Goal: Complete application form: Complete application form

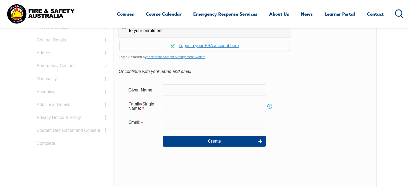
scroll to position [172, 0]
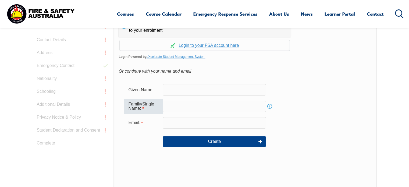
click at [196, 102] on input "text" at bounding box center [214, 106] width 103 height 11
type input "Ran"
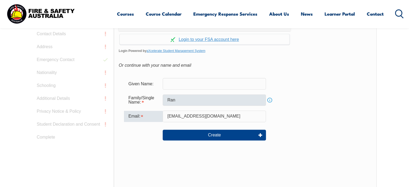
scroll to position [194, 0]
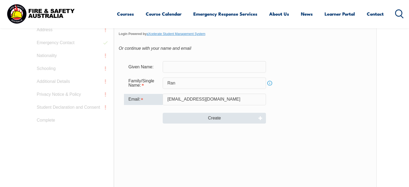
type input "ranjobster@gmail.com"
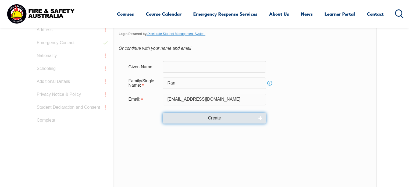
click at [194, 118] on button "Create" at bounding box center [214, 118] width 103 height 11
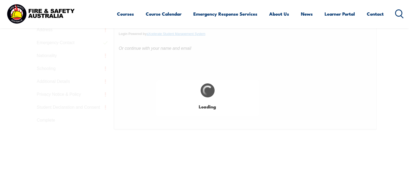
type input "Ran"
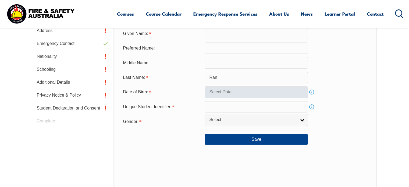
scroll to position [152, 0]
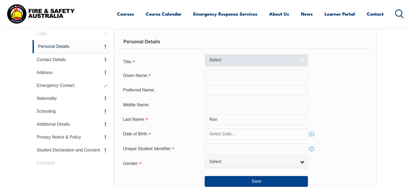
click at [284, 59] on span "Select" at bounding box center [252, 60] width 87 height 6
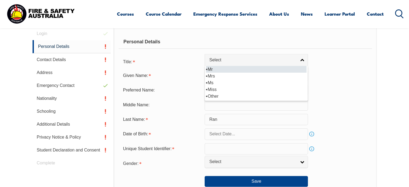
click at [274, 70] on li "Mr" at bounding box center [256, 69] width 101 height 7
select select "Mr"
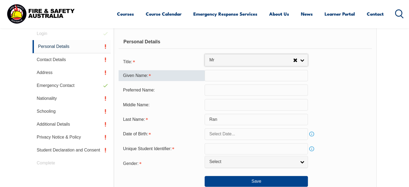
click at [257, 73] on input "text" at bounding box center [256, 75] width 103 height 11
type input "j"
type input "Jie"
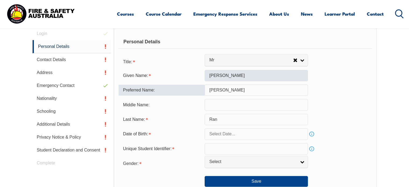
type input "Jay"
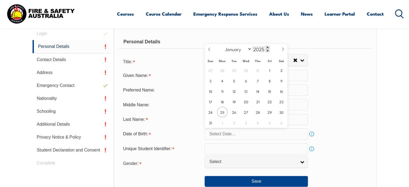
click at [267, 47] on span at bounding box center [268, 47] width 4 height 3
click at [262, 50] on input "2026" at bounding box center [261, 49] width 18 height 6
type input "1982"
click at [240, 49] on select "January February March April May June July August September October November De…" at bounding box center [237, 48] width 29 height 7
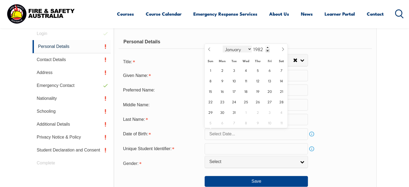
select select "4"
click at [223, 45] on select "January February March April May June July August September October November De…" at bounding box center [237, 48] width 29 height 7
click at [245, 112] on span "26" at bounding box center [246, 112] width 10 height 10
type input "May 26, 1982"
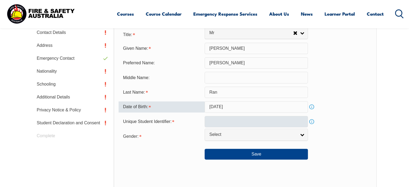
scroll to position [179, 0]
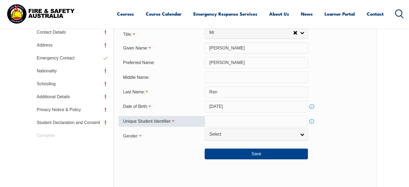
click at [229, 120] on input "text" at bounding box center [256, 121] width 103 height 11
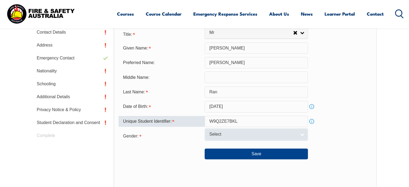
type input "W9Q2ZE7BKL"
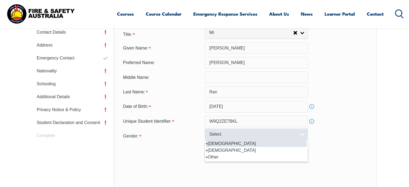
click at [231, 134] on span "Select" at bounding box center [252, 134] width 87 height 6
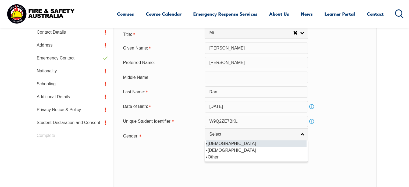
click at [237, 143] on li "Male" at bounding box center [256, 143] width 101 height 7
select select "M"
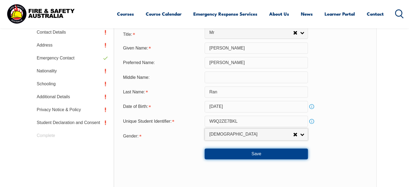
click at [239, 154] on button "Save" at bounding box center [256, 153] width 103 height 11
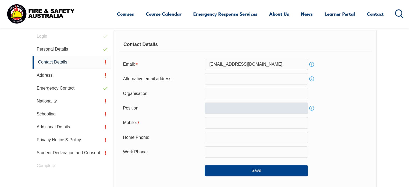
scroll to position [149, 0]
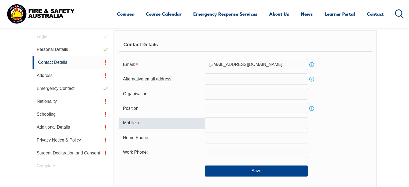
click at [216, 124] on input "text" at bounding box center [256, 122] width 103 height 11
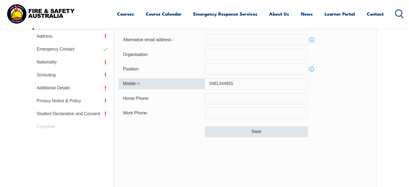
scroll to position [188, 0]
type input "0481344955"
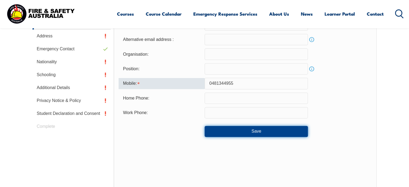
click at [239, 133] on button "Save" at bounding box center [256, 131] width 103 height 11
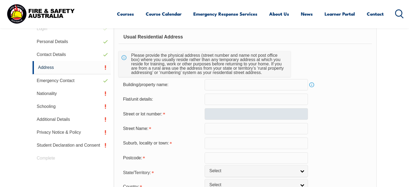
scroll to position [157, 0]
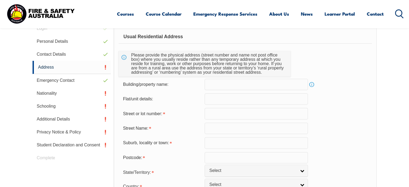
click at [237, 113] on input "text" at bounding box center [256, 113] width 103 height 11
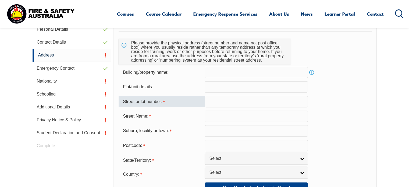
scroll to position [175, 0]
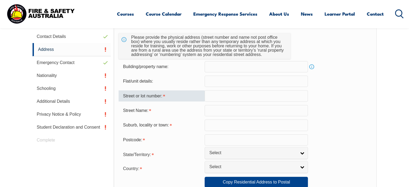
click at [231, 96] on input "text" at bounding box center [256, 95] width 103 height 11
type input "3"
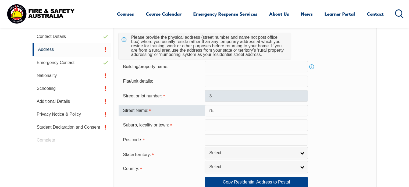
type input "r"
type input "R"
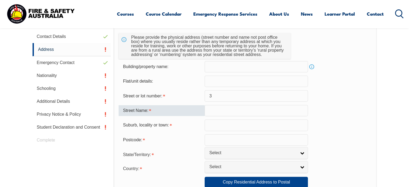
click at [231, 96] on input "3" at bounding box center [256, 95] width 103 height 11
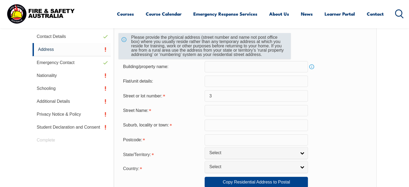
drag, startPoint x: 131, startPoint y: 35, endPoint x: 168, endPoint y: 44, distance: 37.9
click at [168, 44] on div "Please provide the physical address (street number and name not post office box…" at bounding box center [208, 46] width 158 height 26
click at [169, 44] on div "Please provide the physical address (street number and name not post office box…" at bounding box center [208, 46] width 158 height 26
drag, startPoint x: 164, startPoint y: 41, endPoint x: 183, endPoint y: 49, distance: 21.1
click at [183, 49] on div "Please provide the physical address (street number and name not post office box…" at bounding box center [208, 46] width 158 height 26
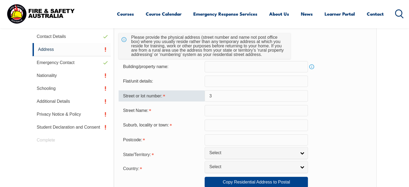
click at [218, 98] on input "3" at bounding box center [256, 95] width 103 height 11
paste input "144"
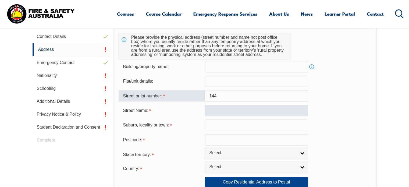
type input "144"
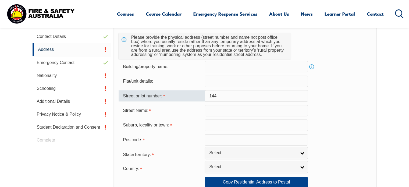
click at [220, 111] on input "text" at bounding box center [256, 110] width 103 height 11
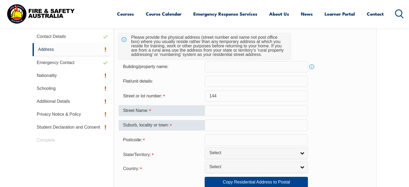
paste input "Colchester"
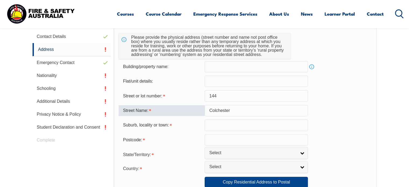
paste input "Road"
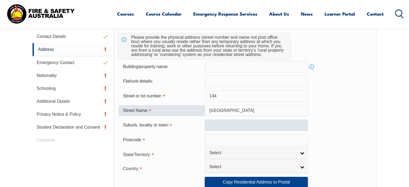
type input "Colchester Road"
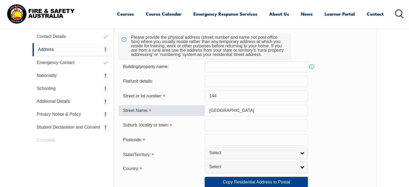
click at [220, 127] on input "text" at bounding box center [256, 124] width 103 height 11
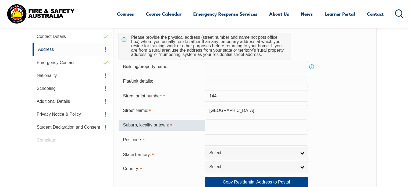
paste input "Bayswater North"
type input "Bayswater North"
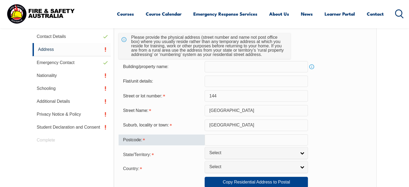
click at [216, 136] on input "text" at bounding box center [256, 139] width 103 height 11
paste input "3153"
type input "3153"
click at [336, 130] on div "Suburb, locality or town: Bayswater North" at bounding box center [245, 124] width 253 height 11
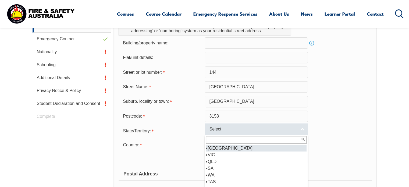
click at [264, 126] on link "Select" at bounding box center [256, 129] width 103 height 12
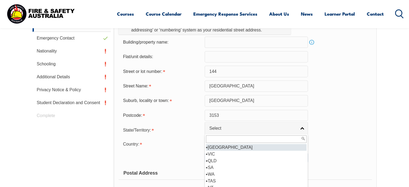
scroll to position [0, 0]
click at [242, 155] on li "VIC" at bounding box center [256, 154] width 101 height 7
select select "VIC"
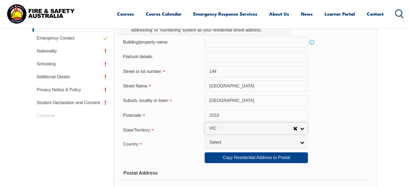
scroll to position [199, 0]
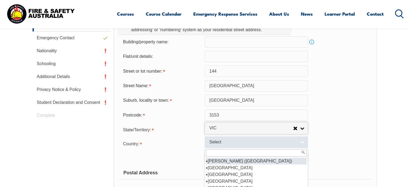
click at [240, 140] on span "Select" at bounding box center [252, 142] width 87 height 6
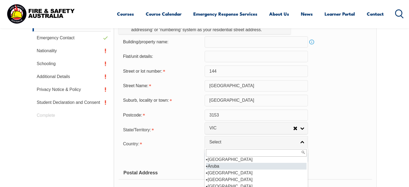
scroll to position [76, 0]
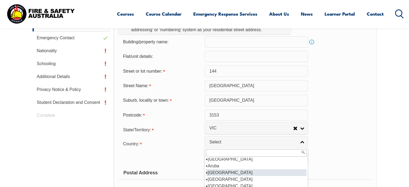
click at [230, 170] on li "Australia" at bounding box center [256, 172] width 101 height 7
select select "1101"
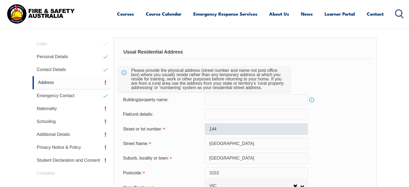
scroll to position [141, 0]
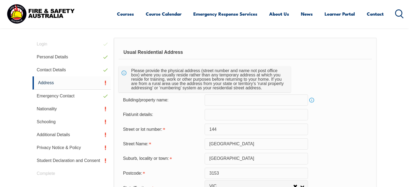
click at [144, 52] on div "Usual Residential Address" at bounding box center [245, 52] width 253 height 13
click at [163, 51] on div "Usual Residential Address" at bounding box center [245, 52] width 253 height 13
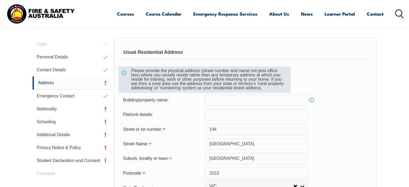
click at [142, 69] on div "Please provide the physical address (street number and name not post office box…" at bounding box center [208, 79] width 158 height 26
drag, startPoint x: 130, startPoint y: 71, endPoint x: 170, endPoint y: 73, distance: 40.4
click at [170, 73] on div "Please provide the physical address (street number and name not post office box…" at bounding box center [208, 79] width 158 height 26
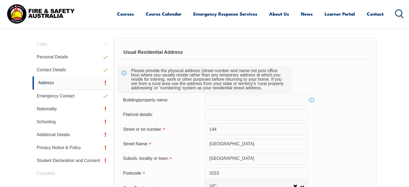
click at [331, 81] on div "Please provide the physical address (street number and name not post office box…" at bounding box center [245, 79] width 253 height 26
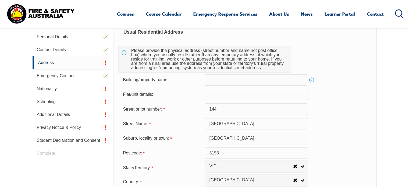
scroll to position [161, 0]
drag, startPoint x: 220, startPoint y: 108, endPoint x: 194, endPoint y: 108, distance: 26.6
click at [195, 109] on div "Street or lot number: 144" at bounding box center [245, 108] width 253 height 11
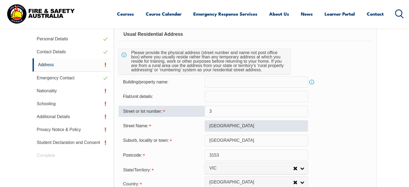
scroll to position [162, 0]
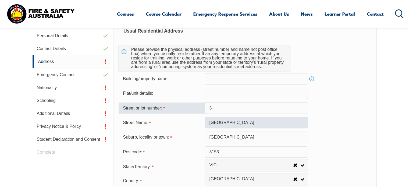
type input "3"
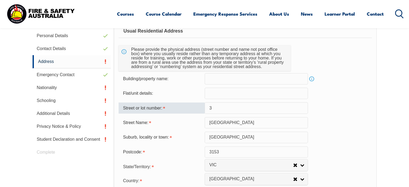
drag, startPoint x: 247, startPoint y: 121, endPoint x: 207, endPoint y: 119, distance: 40.7
click at [207, 119] on input "Colchester Road" at bounding box center [256, 122] width 103 height 11
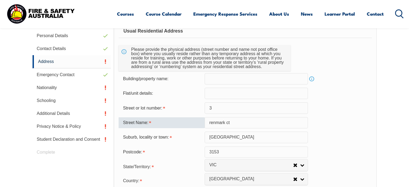
type input "renmark ct"
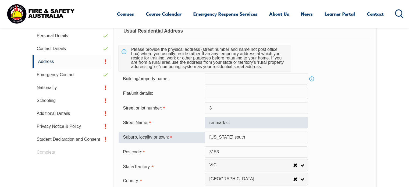
type input "vermont south"
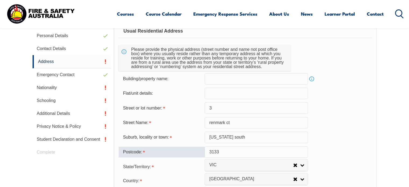
type input "3133"
click at [347, 140] on div "Suburb, locality or town: vermont south" at bounding box center [245, 136] width 253 height 11
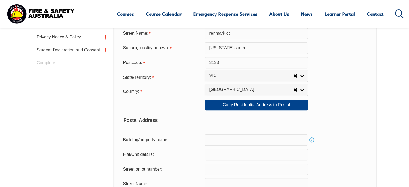
scroll to position [252, 0]
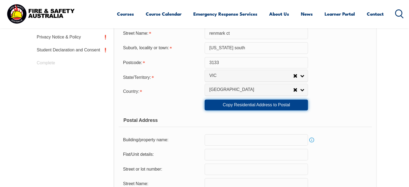
click at [249, 106] on link "Copy Residential Address to Postal" at bounding box center [256, 104] width 103 height 11
type input "3"
type input "renmark ct"
type input "vermont south"
select select "VIC"
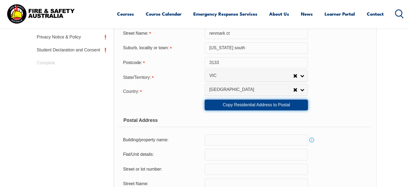
type input "3133"
select select "1101"
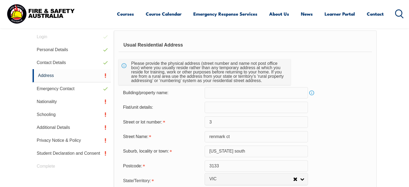
scroll to position [148, 0]
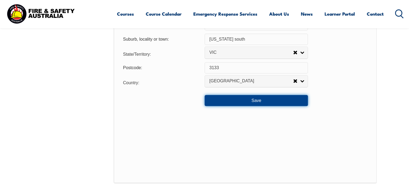
click at [240, 103] on button "Save" at bounding box center [256, 100] width 103 height 11
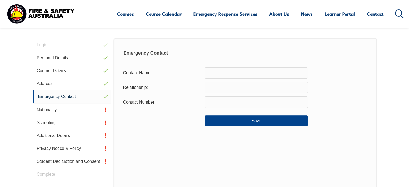
scroll to position [141, 0]
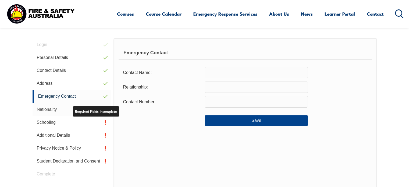
click at [90, 111] on link "Nationality" at bounding box center [72, 109] width 79 height 13
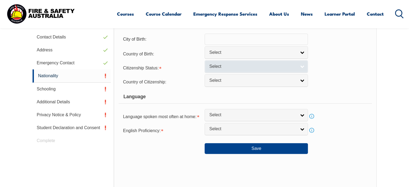
scroll to position [174, 0]
click at [232, 65] on span "Select" at bounding box center [252, 67] width 87 height 6
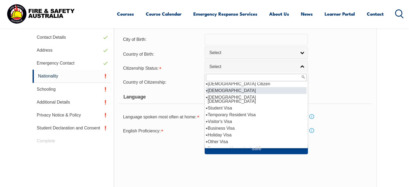
scroll to position [0, 0]
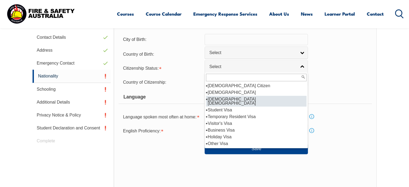
click at [234, 98] on li "Australian Permanent Resident" at bounding box center [256, 101] width 101 height 11
select select "3"
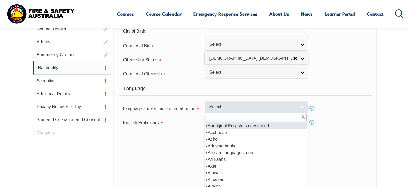
scroll to position [182, 0]
click at [233, 109] on span "Select" at bounding box center [252, 107] width 87 height 6
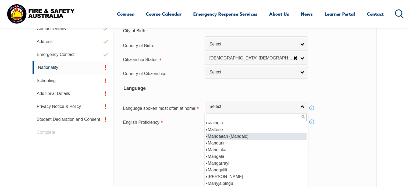
scroll to position [1586, 0]
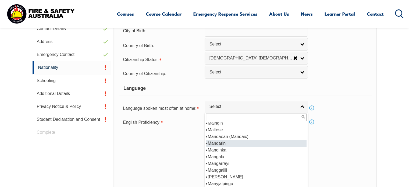
click at [236, 140] on li "Mandarin" at bounding box center [256, 143] width 101 height 7
select select "7104"
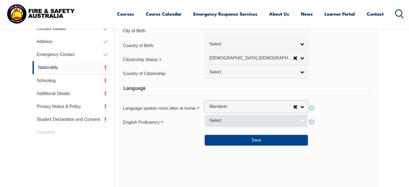
click at [237, 123] on link "Select" at bounding box center [256, 121] width 103 height 12
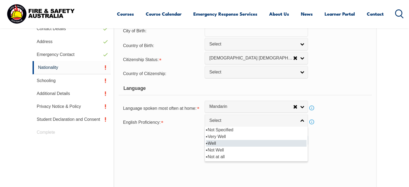
click at [228, 143] on li "Well" at bounding box center [256, 143] width 101 height 7
select select "2"
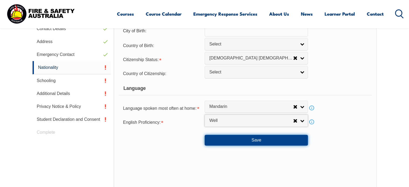
click at [273, 140] on button "Save" at bounding box center [256, 140] width 103 height 11
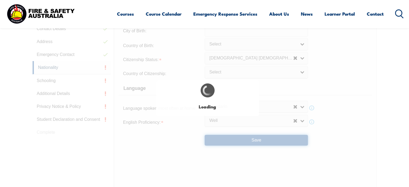
select select "false"
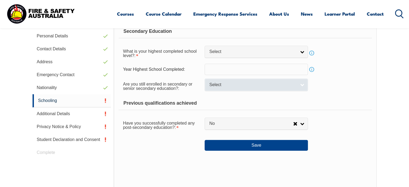
scroll to position [152, 0]
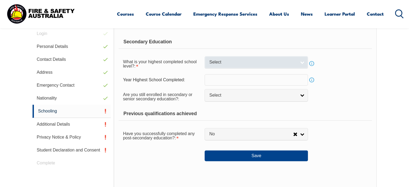
click at [246, 66] on link "Select" at bounding box center [256, 62] width 103 height 12
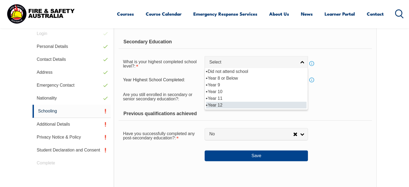
click at [232, 105] on li "Year 12" at bounding box center [256, 105] width 101 height 7
select select "12"
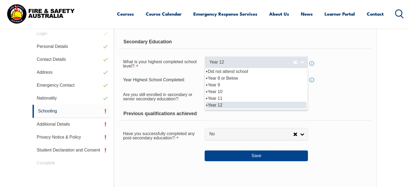
click at [241, 61] on span "Year 12" at bounding box center [251, 62] width 84 height 6
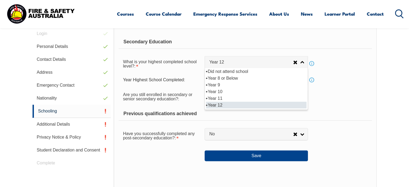
click at [232, 104] on li "Year 12" at bounding box center [256, 105] width 101 height 7
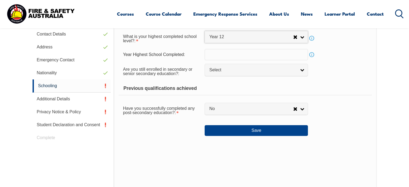
scroll to position [177, 0]
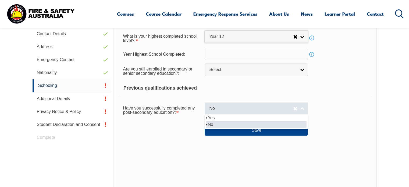
click at [235, 108] on span "No" at bounding box center [251, 109] width 84 height 6
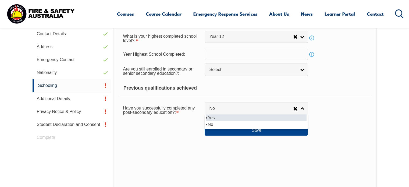
click at [234, 116] on li "Yes" at bounding box center [256, 117] width 101 height 7
select select "true"
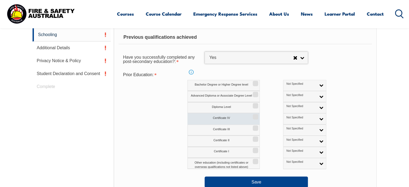
scroll to position [228, 0]
click at [256, 115] on input "Certificate IV" at bounding box center [254, 114] width 3 height 1
checkbox input "true"
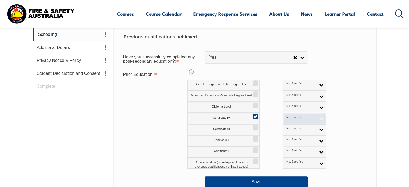
click at [300, 120] on link "Not Specified" at bounding box center [304, 118] width 43 height 11
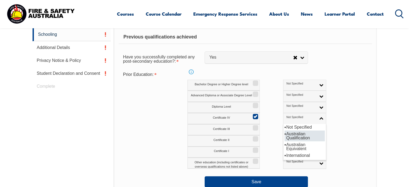
click at [290, 136] on li "Australian Qualification" at bounding box center [304, 135] width 40 height 11
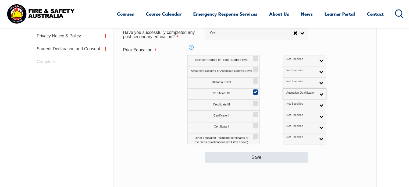
scroll to position [253, 0]
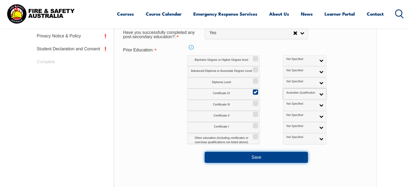
click at [270, 156] on button "Save" at bounding box center [256, 157] width 103 height 11
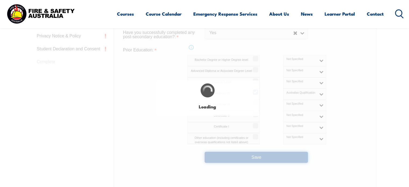
select select
select select "true"
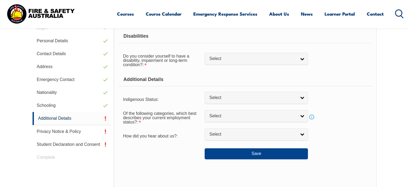
scroll to position [158, 0]
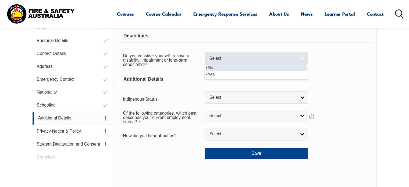
click at [227, 60] on span "Select" at bounding box center [252, 59] width 87 height 6
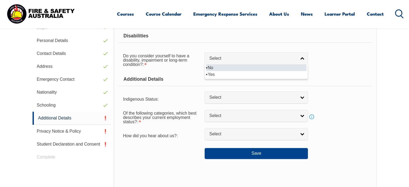
click at [225, 69] on li "No" at bounding box center [256, 67] width 101 height 7
select select "false"
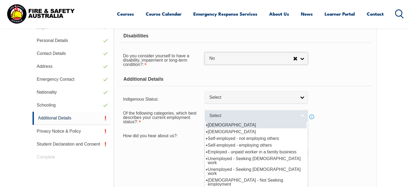
click at [218, 114] on span "Select" at bounding box center [252, 116] width 87 height 6
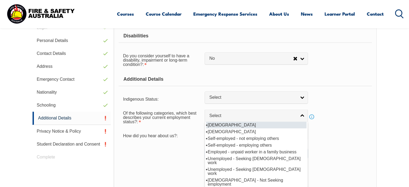
click at [220, 125] on li "Full-time employee" at bounding box center [256, 125] width 101 height 7
select select "1"
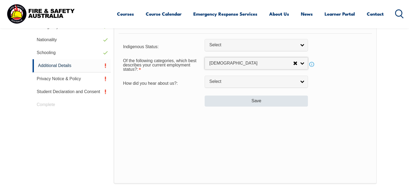
scroll to position [210, 0]
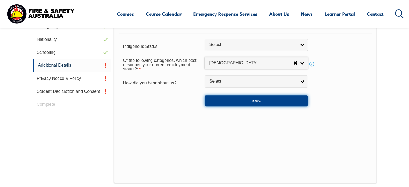
click at [247, 101] on button "Save" at bounding box center [256, 100] width 103 height 11
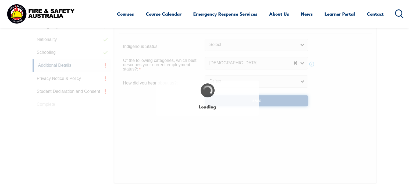
select select "false"
select select
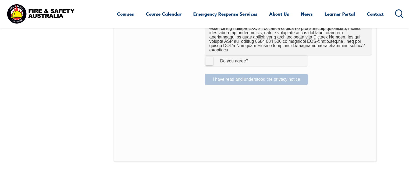
scroll to position [388, 0]
click at [228, 59] on div "Do you agree?" at bounding box center [228, 61] width 39 height 4
click at [252, 57] on input "I Agree Do you agree?" at bounding box center [256, 60] width 9 height 10
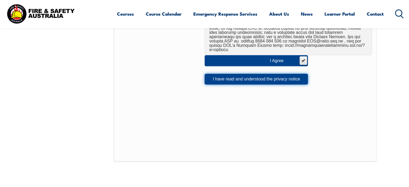
click at [240, 77] on button "I have read and understood the privacy notice" at bounding box center [256, 79] width 103 height 11
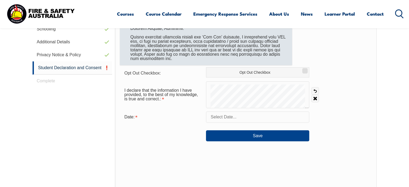
scroll to position [234, 0]
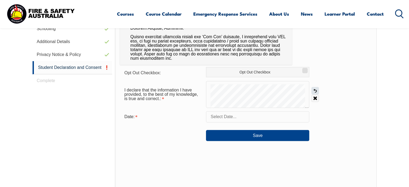
click at [314, 92] on link "Undo" at bounding box center [315, 91] width 8 height 8
click at [315, 96] on link "Clear" at bounding box center [315, 98] width 8 height 8
click at [316, 98] on link "Clear" at bounding box center [315, 98] width 8 height 8
click at [317, 98] on link "Clear" at bounding box center [315, 98] width 8 height 8
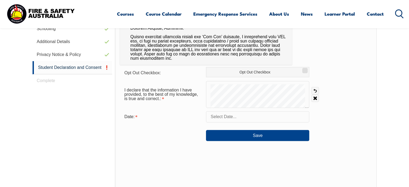
click at [249, 117] on input "text" at bounding box center [257, 116] width 103 height 11
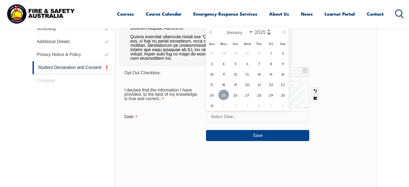
click at [224, 96] on span "25" at bounding box center [223, 95] width 10 height 10
type input "August 25, 2025"
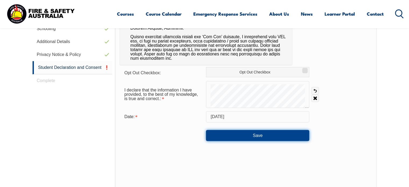
click at [251, 134] on button "Save" at bounding box center [257, 135] width 103 height 11
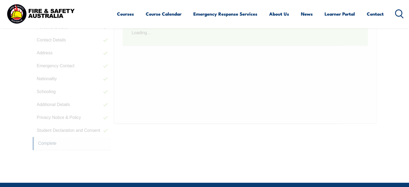
scroll to position [152, 0]
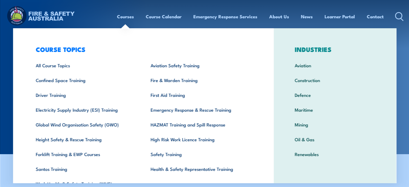
click at [124, 19] on link "Courses" at bounding box center [125, 16] width 17 height 14
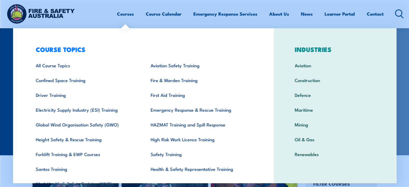
scroll to position [23, 0]
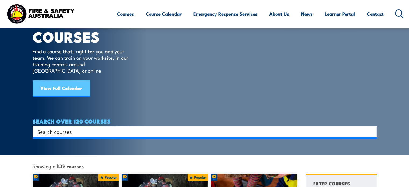
click at [70, 85] on link "View Full Calendar" at bounding box center [62, 88] width 58 height 16
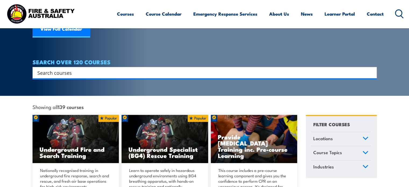
scroll to position [84, 0]
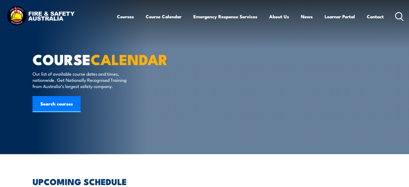
click at [187, 63] on article "COURSE CALENDAR Our list of available course dates and times, nationwide. Get N…" at bounding box center [205, 77] width 344 height 154
